Goal: Navigation & Orientation: Find specific page/section

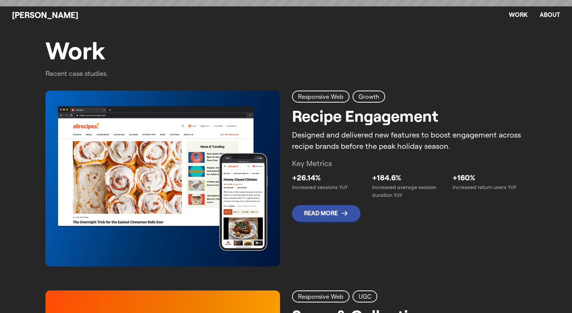
scroll to position [313, 0]
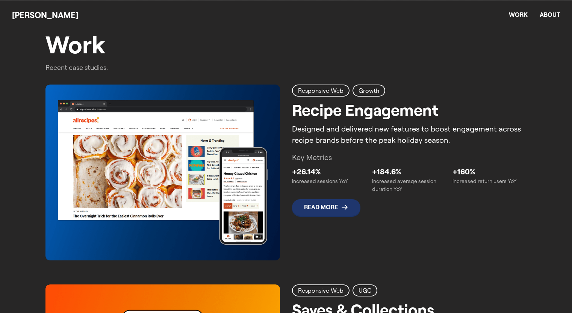
click at [312, 212] on span "Read More" at bounding box center [326, 207] width 68 height 17
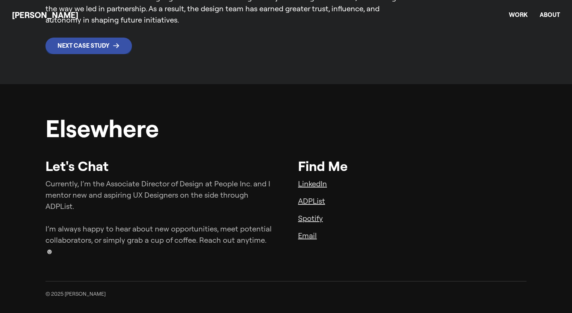
scroll to position [3013, 0]
click at [115, 50] on icon at bounding box center [116, 46] width 8 height 8
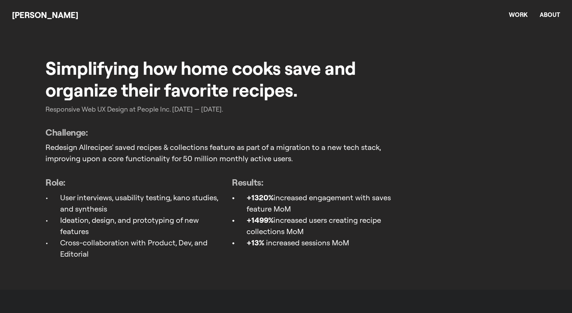
scroll to position [464, 0]
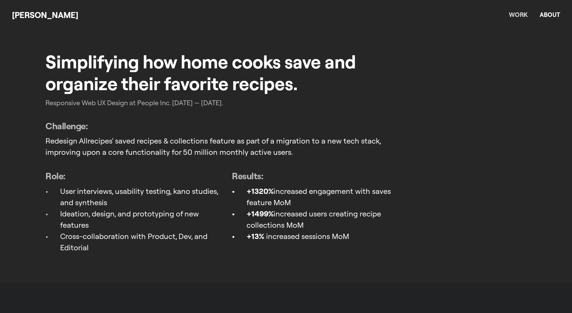
click at [513, 14] on link "Work" at bounding box center [518, 15] width 19 height 8
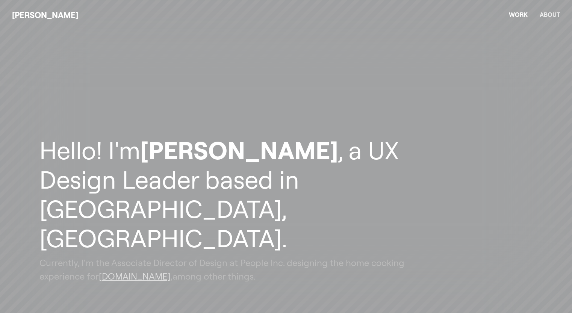
click at [548, 15] on link "About" at bounding box center [550, 15] width 20 height 8
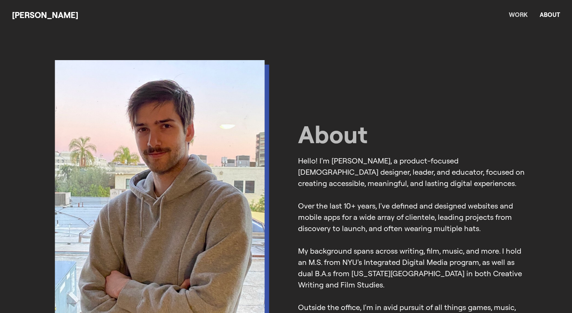
click at [519, 14] on link "Work" at bounding box center [518, 15] width 19 height 8
